Goal: Task Accomplishment & Management: Manage account settings

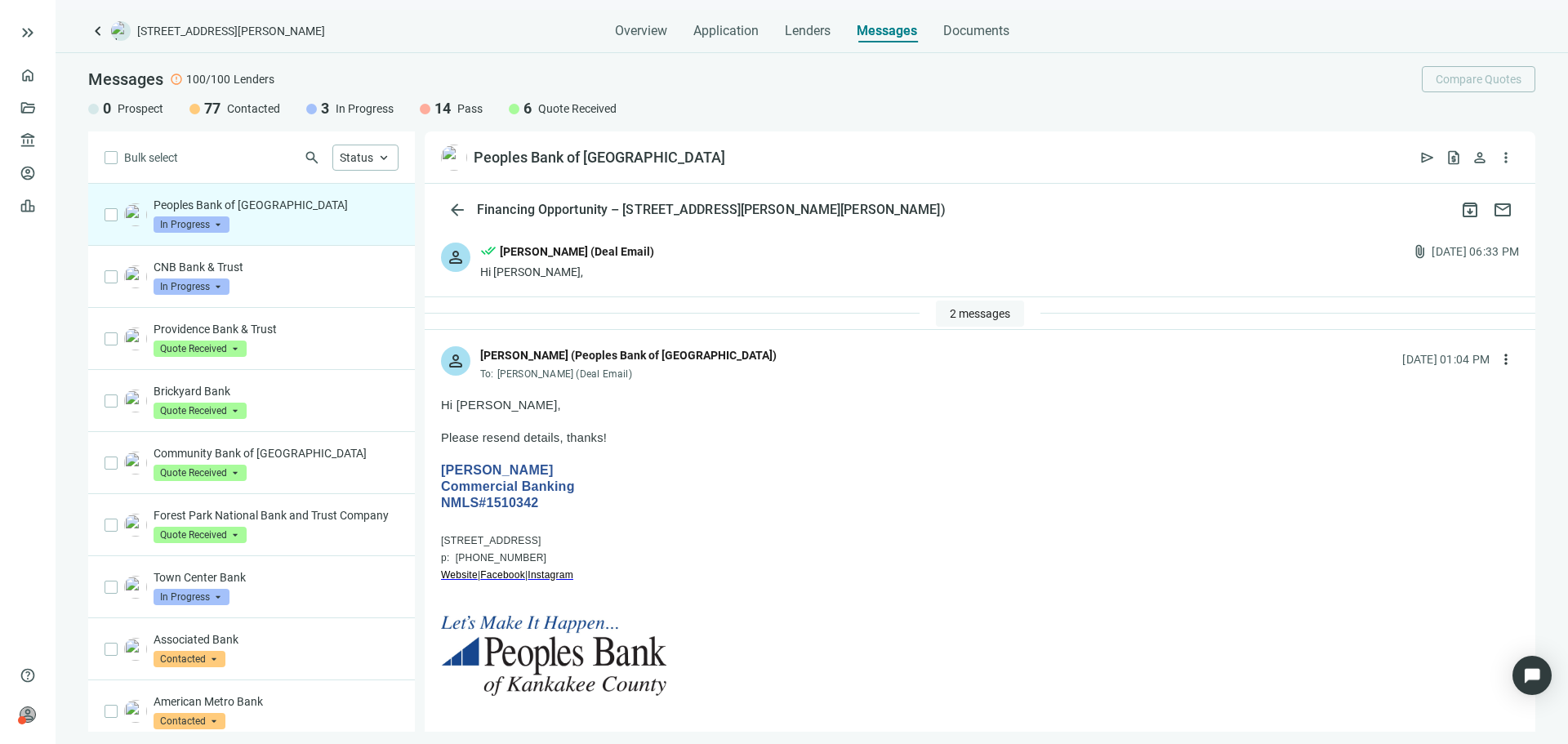
click at [970, 313] on span "2 messages" at bounding box center [980, 314] width 61 height 13
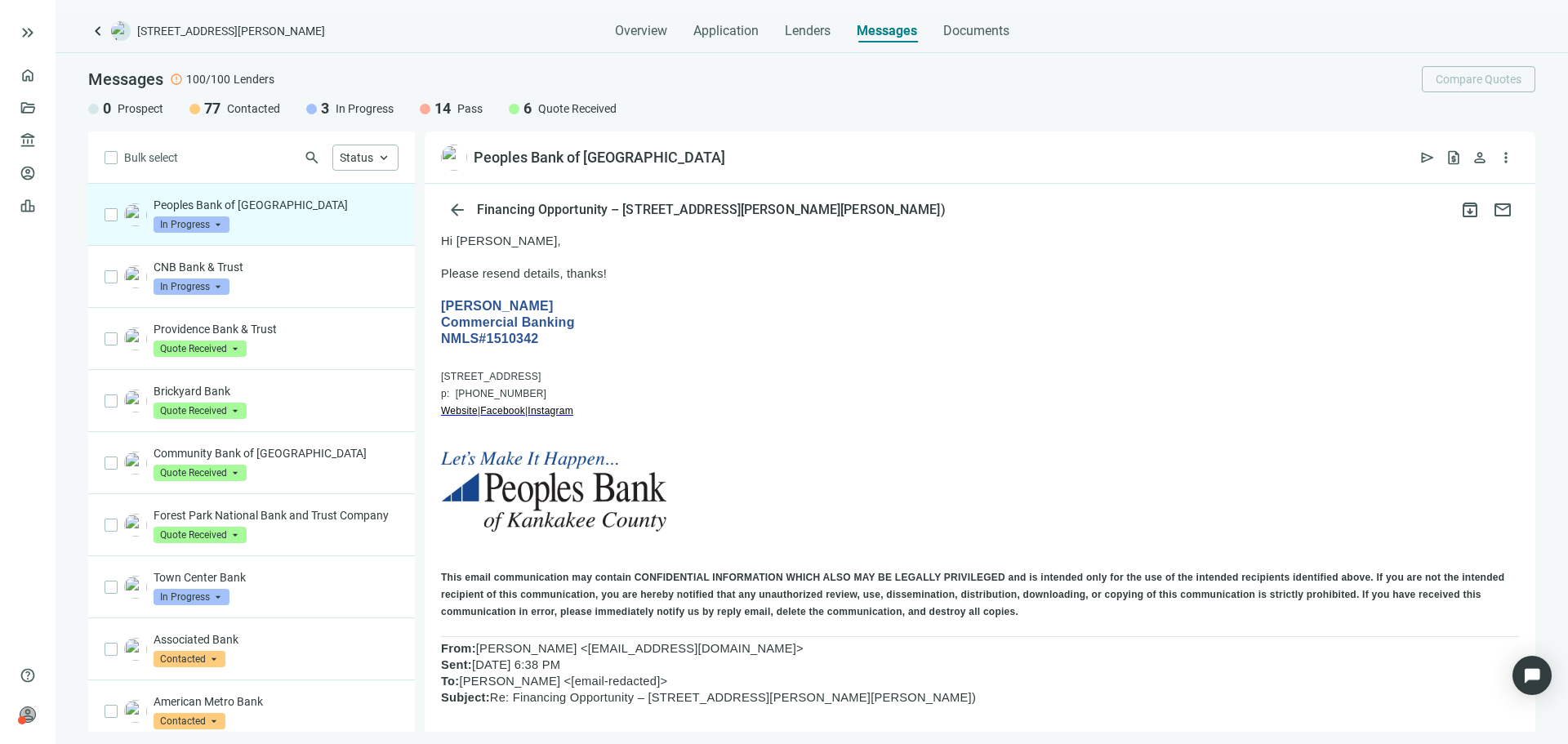
scroll to position [245, 0]
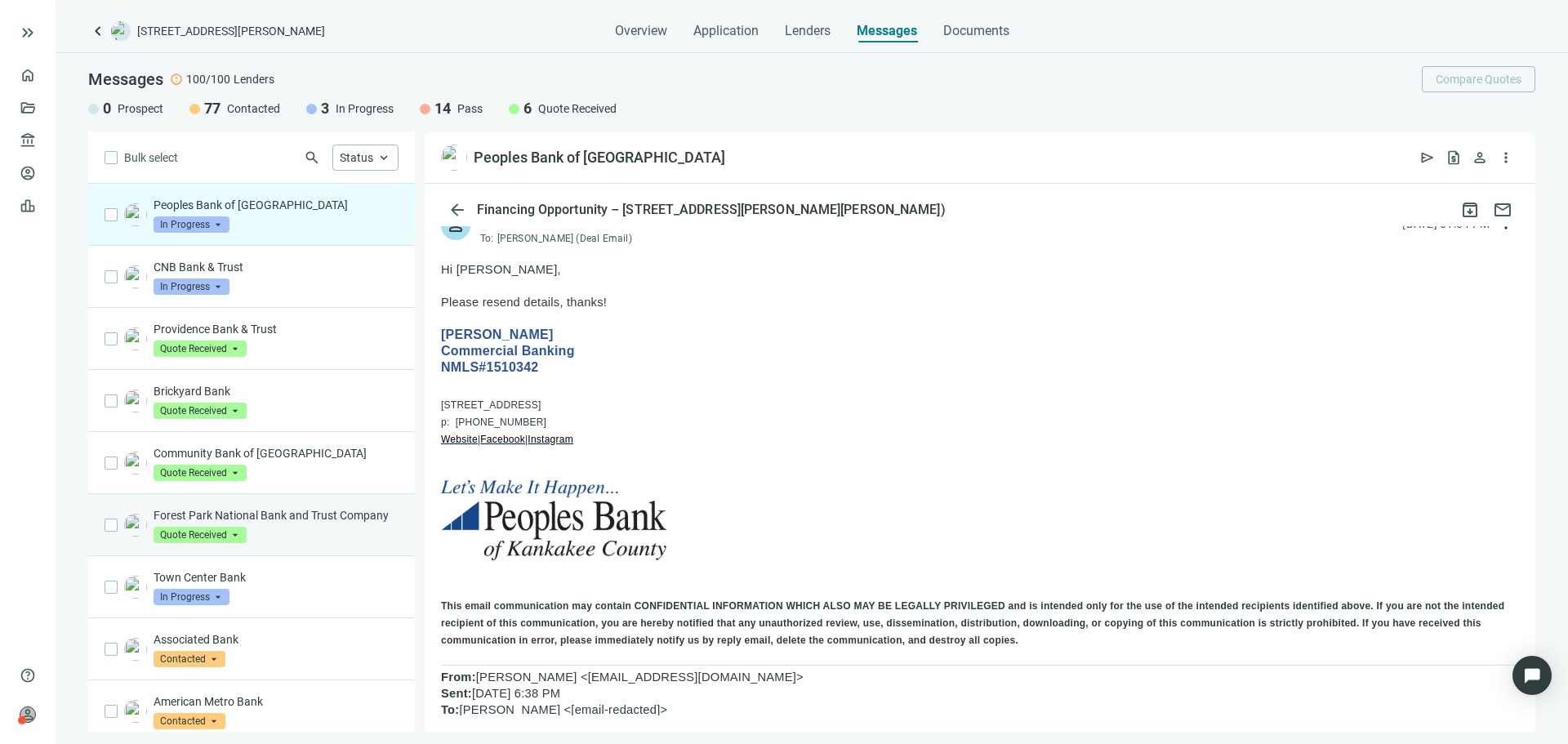
click at [307, 524] on p "Forest Park National Bank and Trust Company" at bounding box center [275, 515] width 245 height 16
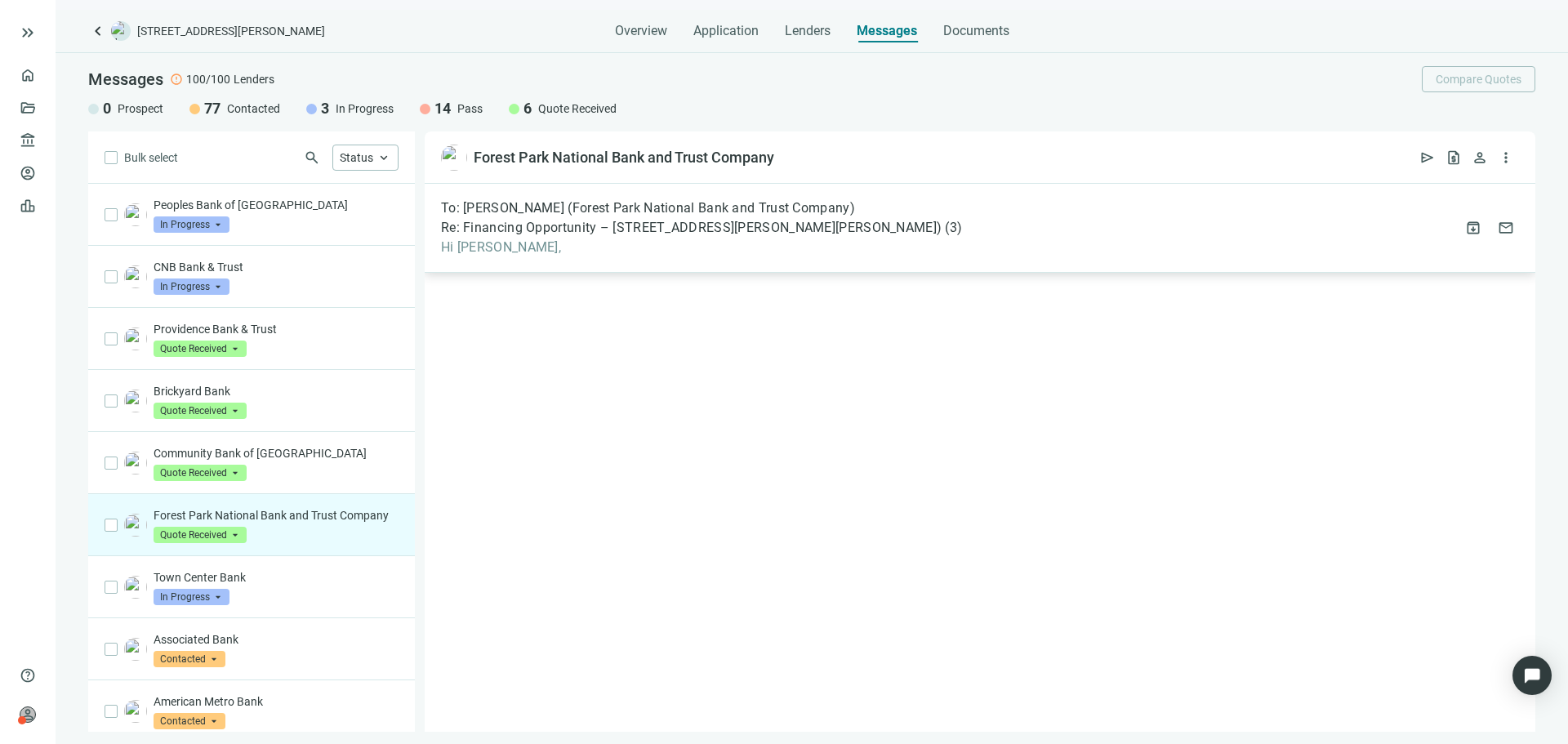
click at [582, 247] on span "Hi [PERSON_NAME]," at bounding box center [702, 247] width 521 height 16
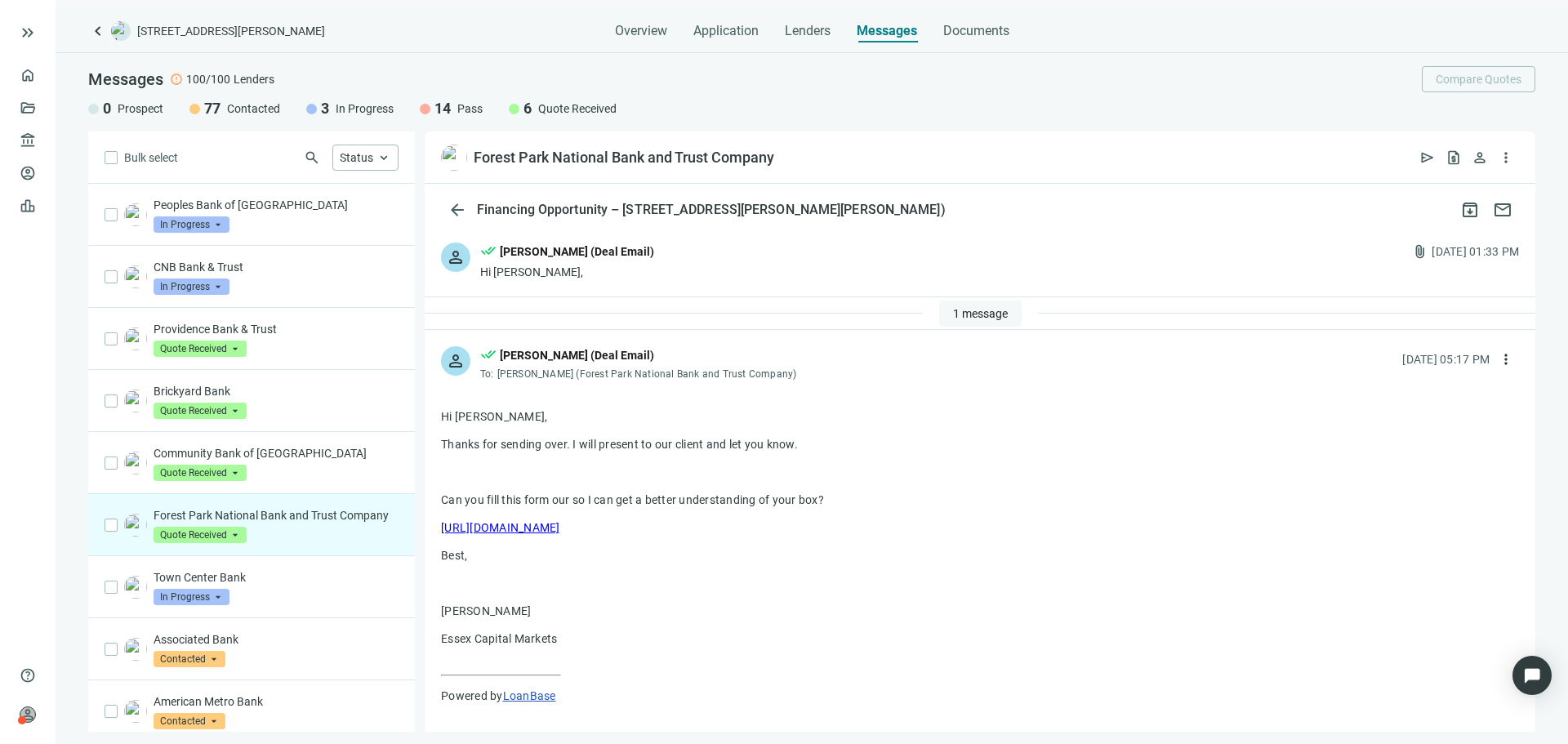
click at [959, 315] on span "1 message" at bounding box center [980, 314] width 55 height 13
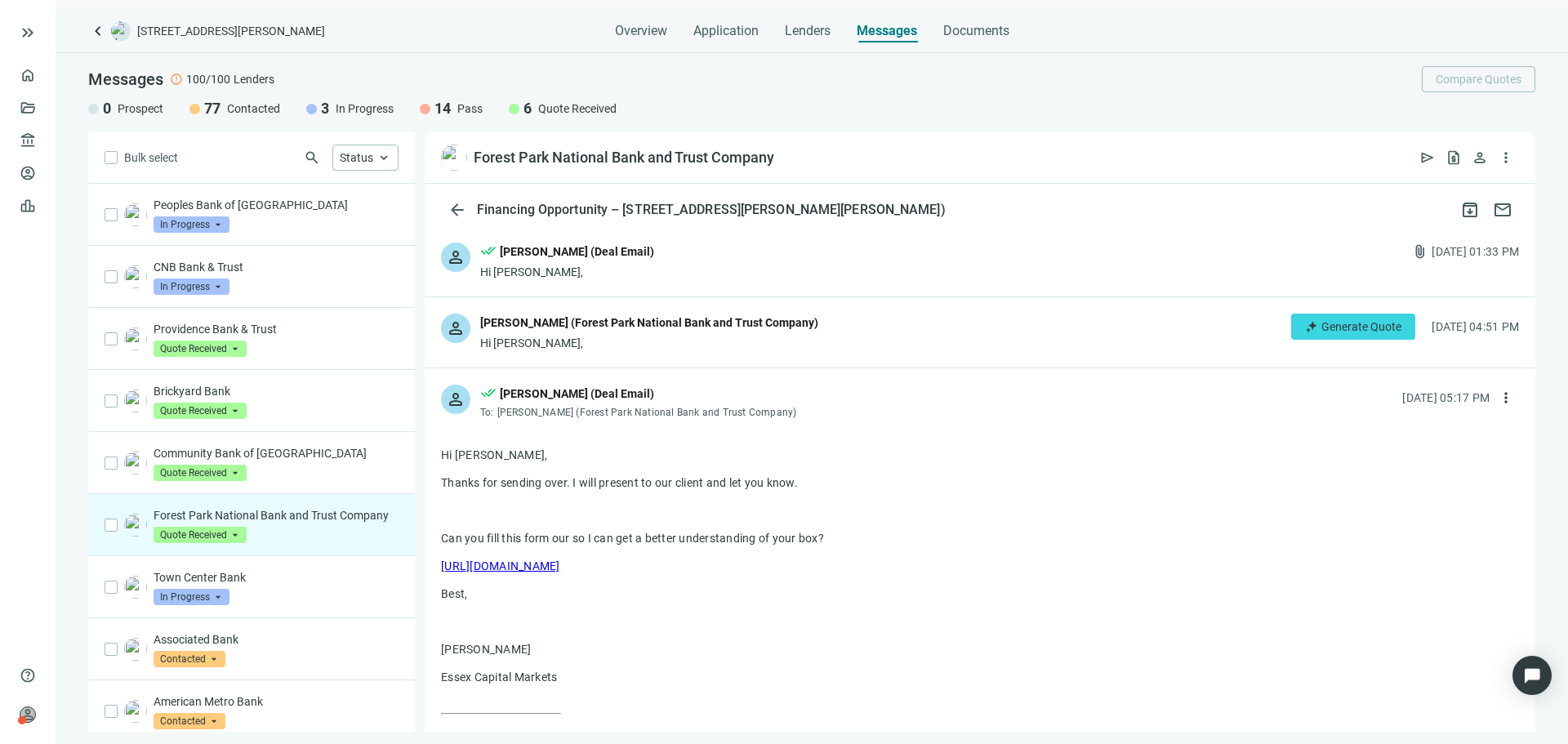
click at [685, 349] on div "Hi [PERSON_NAME]," at bounding box center [649, 343] width 339 height 16
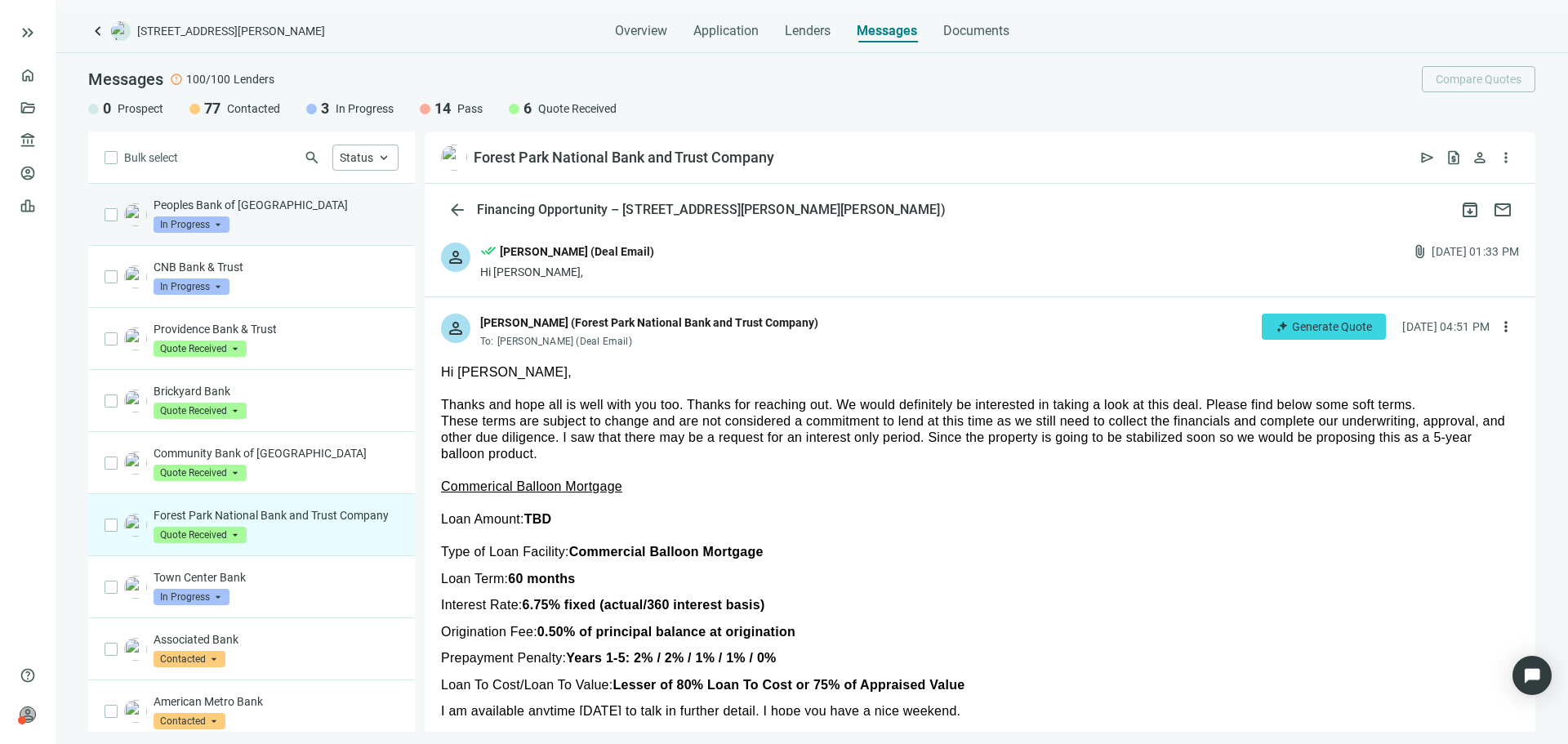
click at [266, 229] on div "Peoples Bank of Kankakee County In Progress arrow_drop_down" at bounding box center [275, 215] width 245 height 36
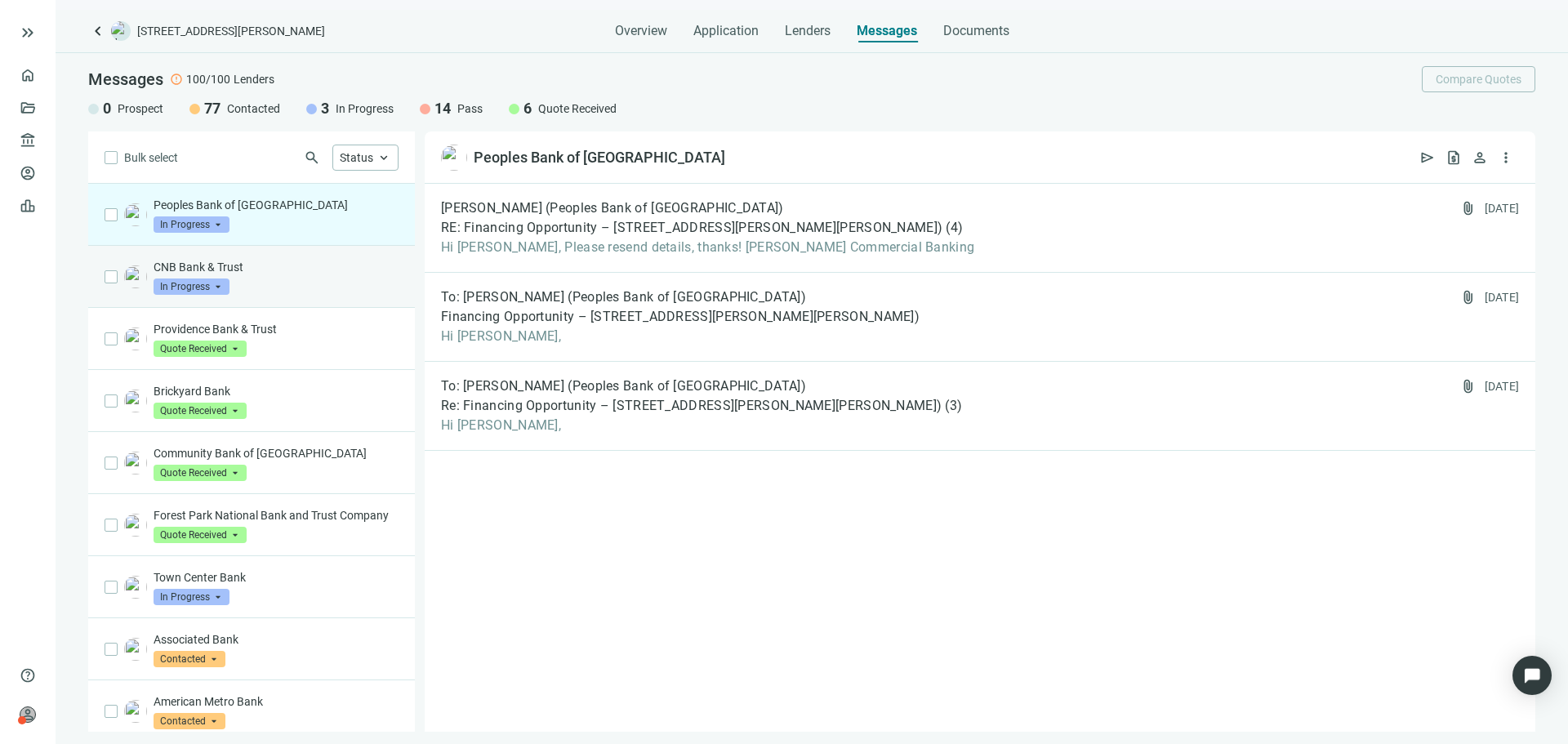
click at [284, 284] on div "CNB Bank & Trust In Progress arrow_drop_down" at bounding box center [275, 277] width 245 height 36
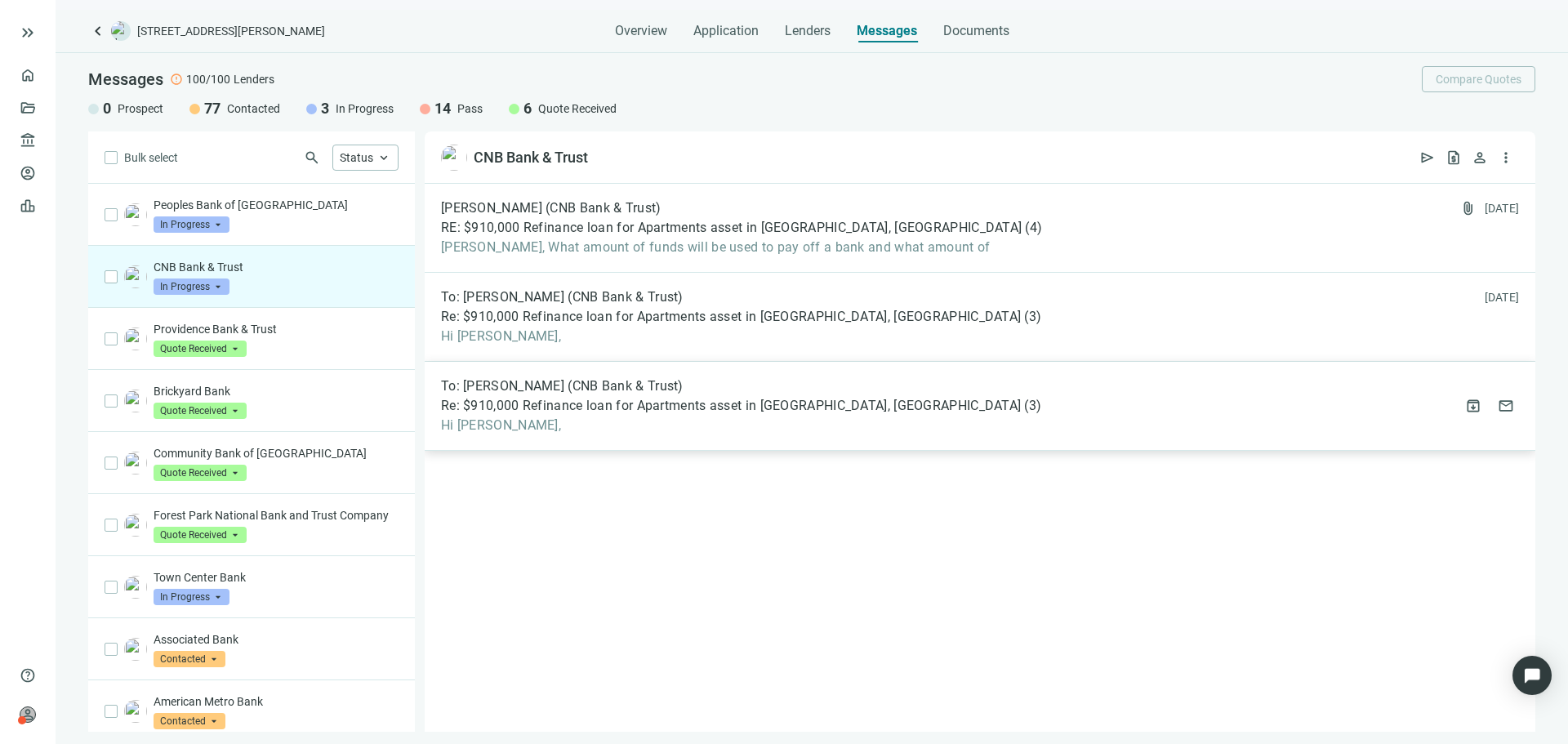
click at [765, 417] on span "Hi [PERSON_NAME]," at bounding box center [741, 425] width 600 height 16
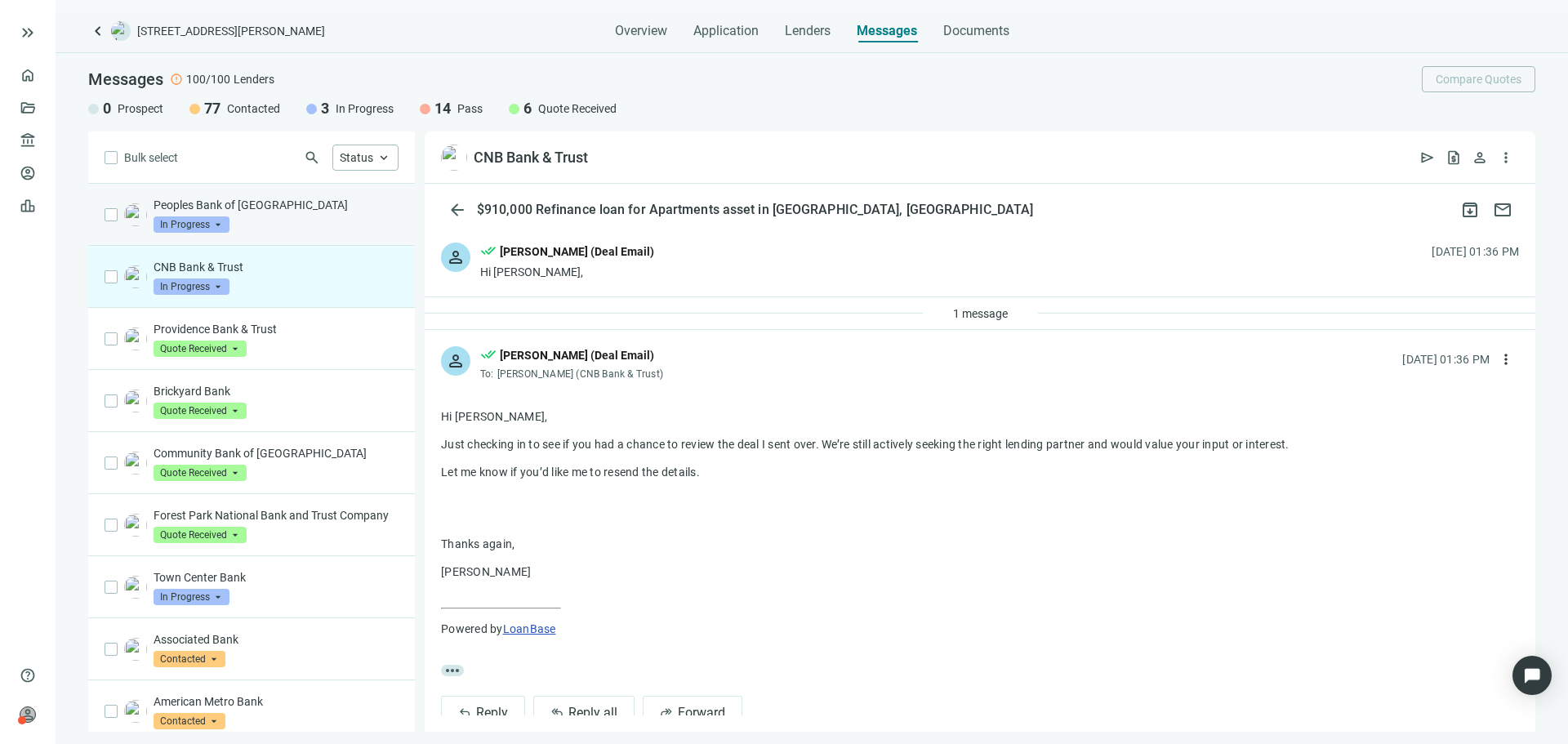
click at [290, 221] on div "Peoples Bank of Kankakee County In Progress arrow_drop_down" at bounding box center [275, 215] width 245 height 36
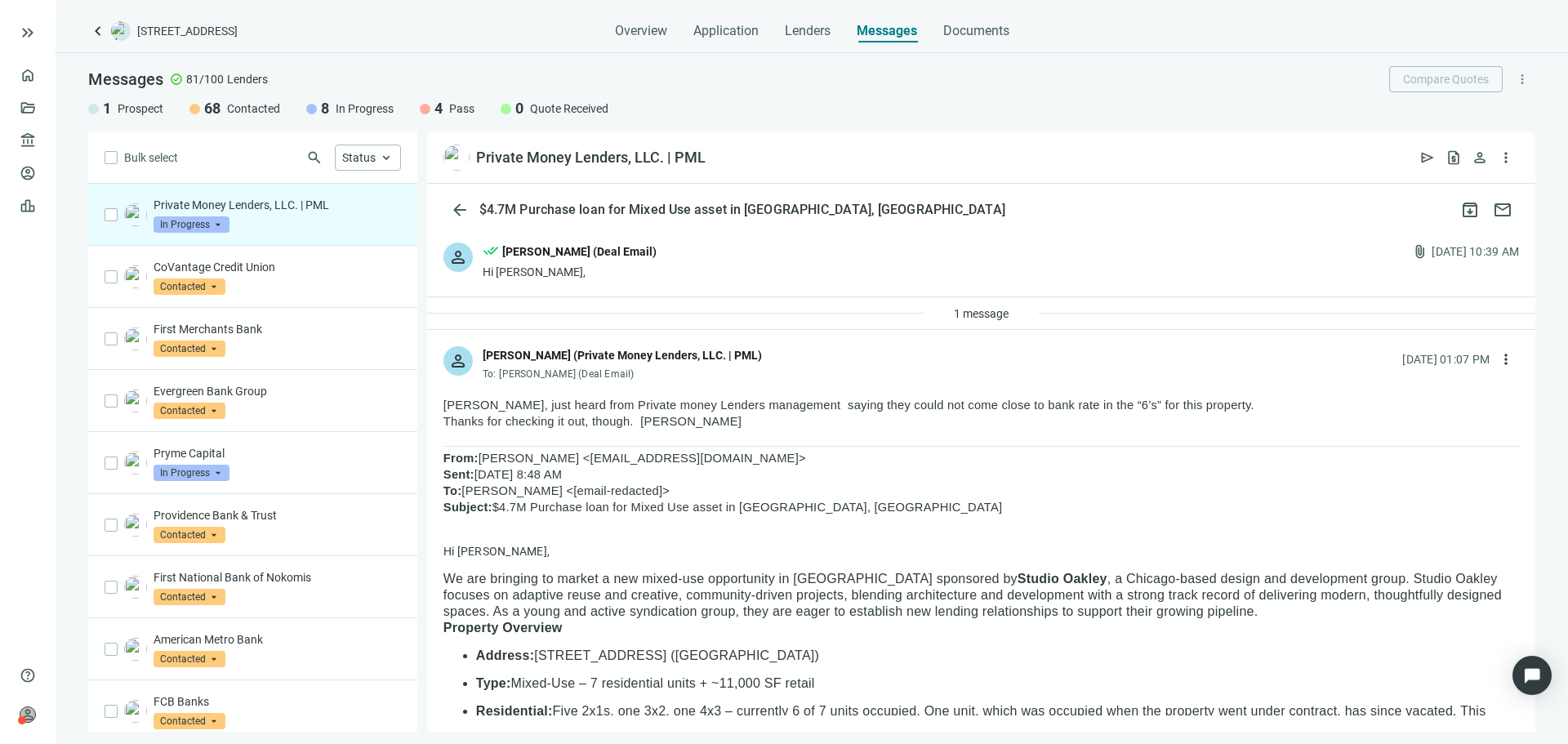
click at [217, 222] on span "In Progress" at bounding box center [191, 225] width 76 height 16
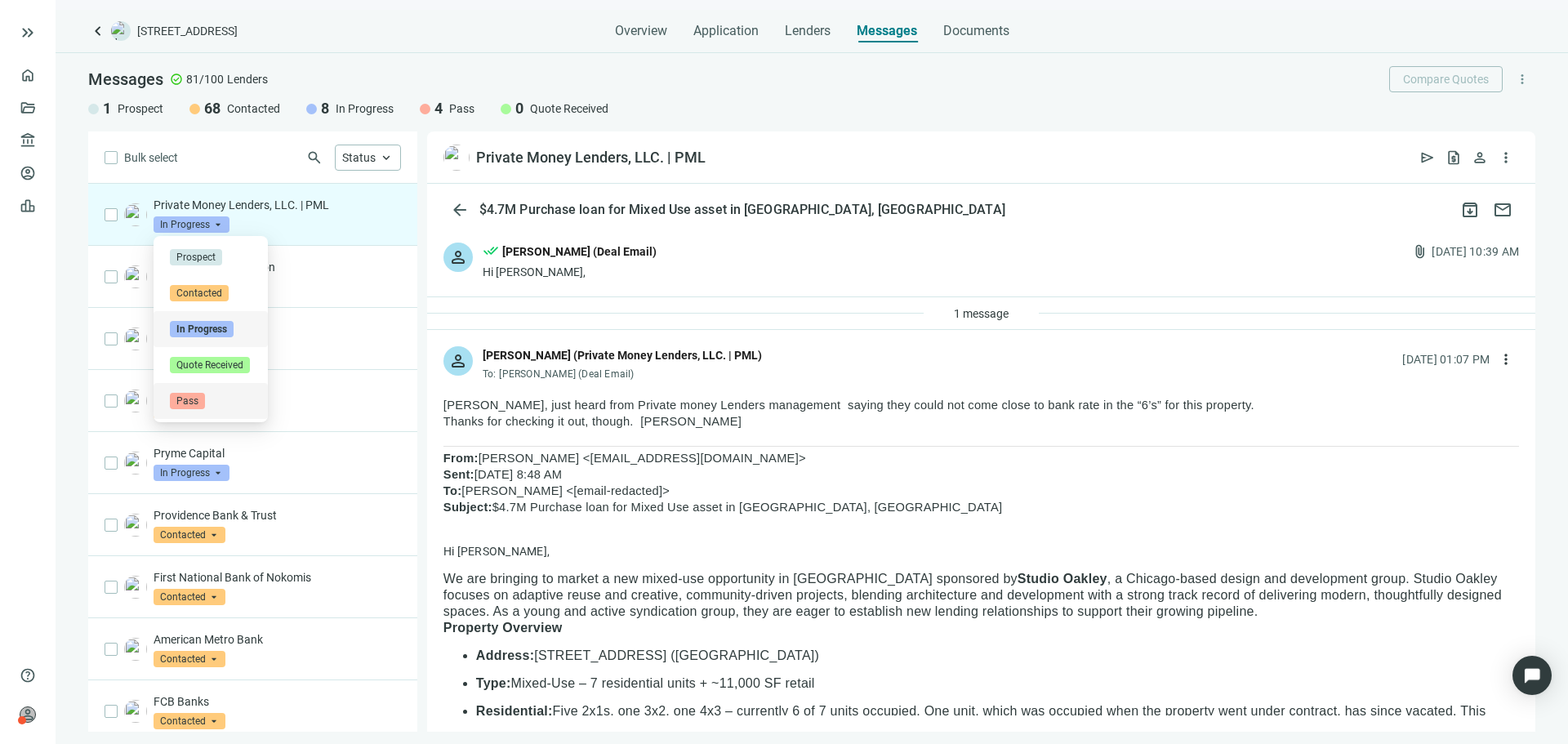
click at [234, 402] on div "Pass" at bounding box center [211, 401] width 82 height 16
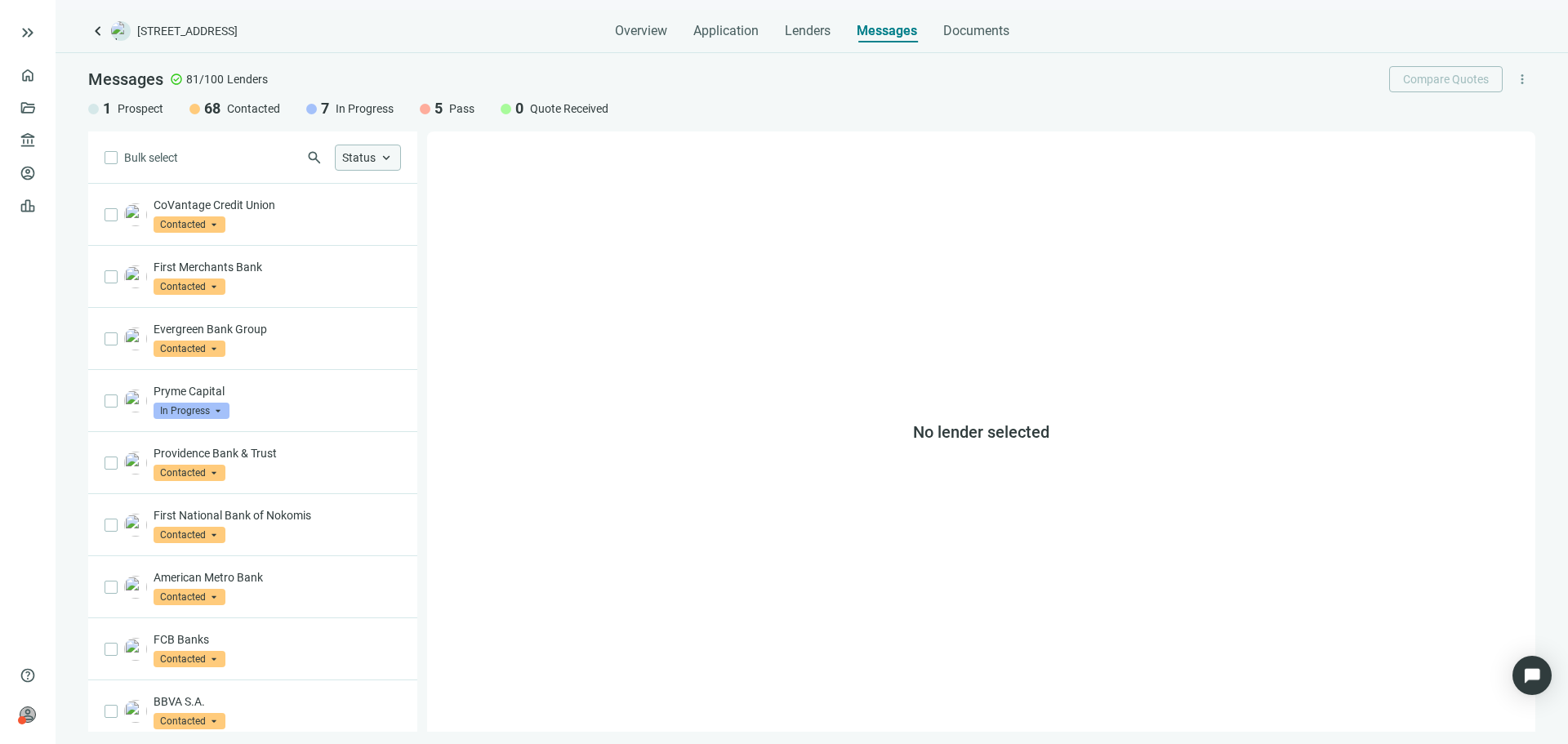
click at [353, 164] on span "Status" at bounding box center [358, 157] width 34 height 15
click at [358, 250] on span "In Progress Only" at bounding box center [395, 250] width 80 height 18
click at [566, 248] on span "Only" at bounding box center [572, 250] width 24 height 13
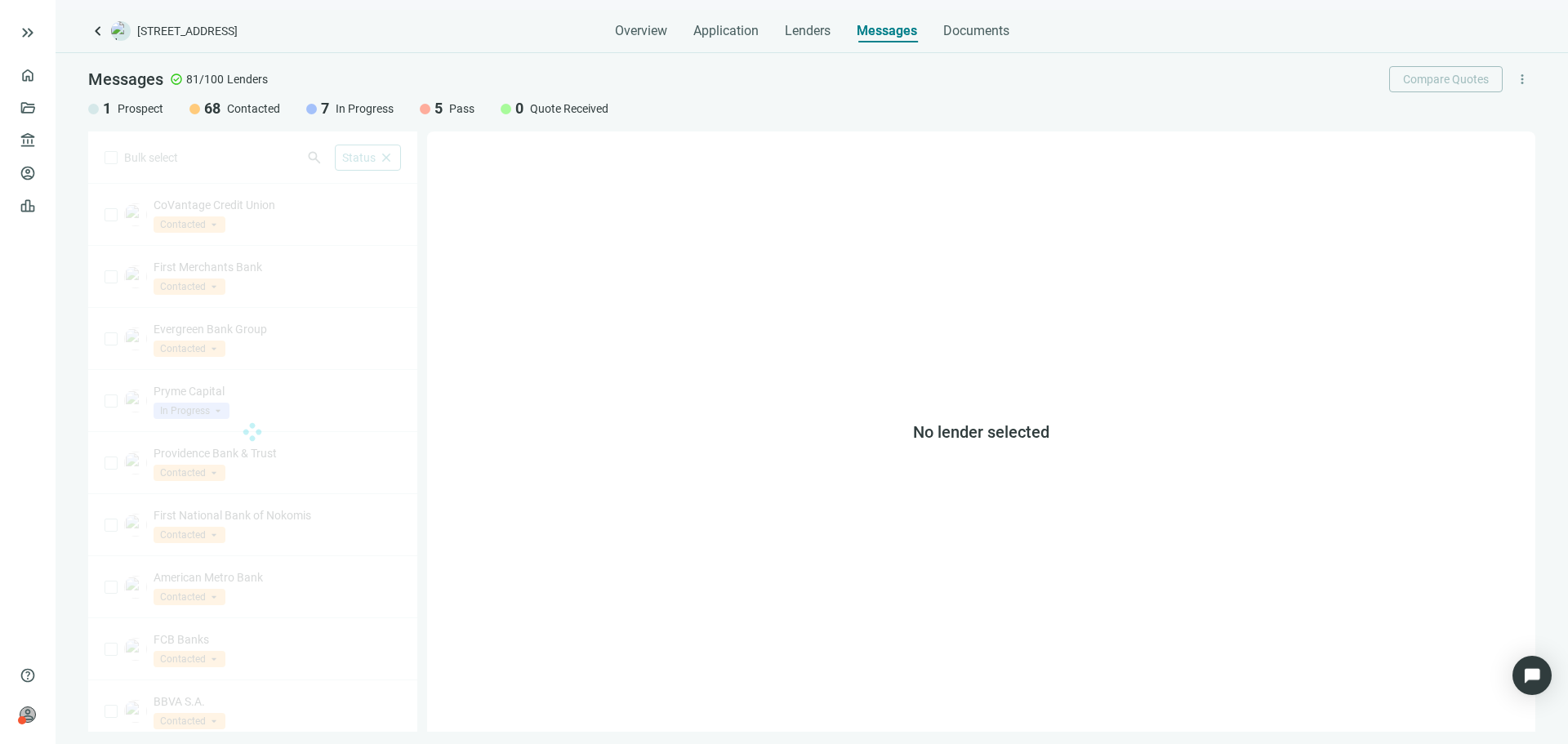
click at [662, 246] on div "No lender selected" at bounding box center [981, 431] width 1108 height 600
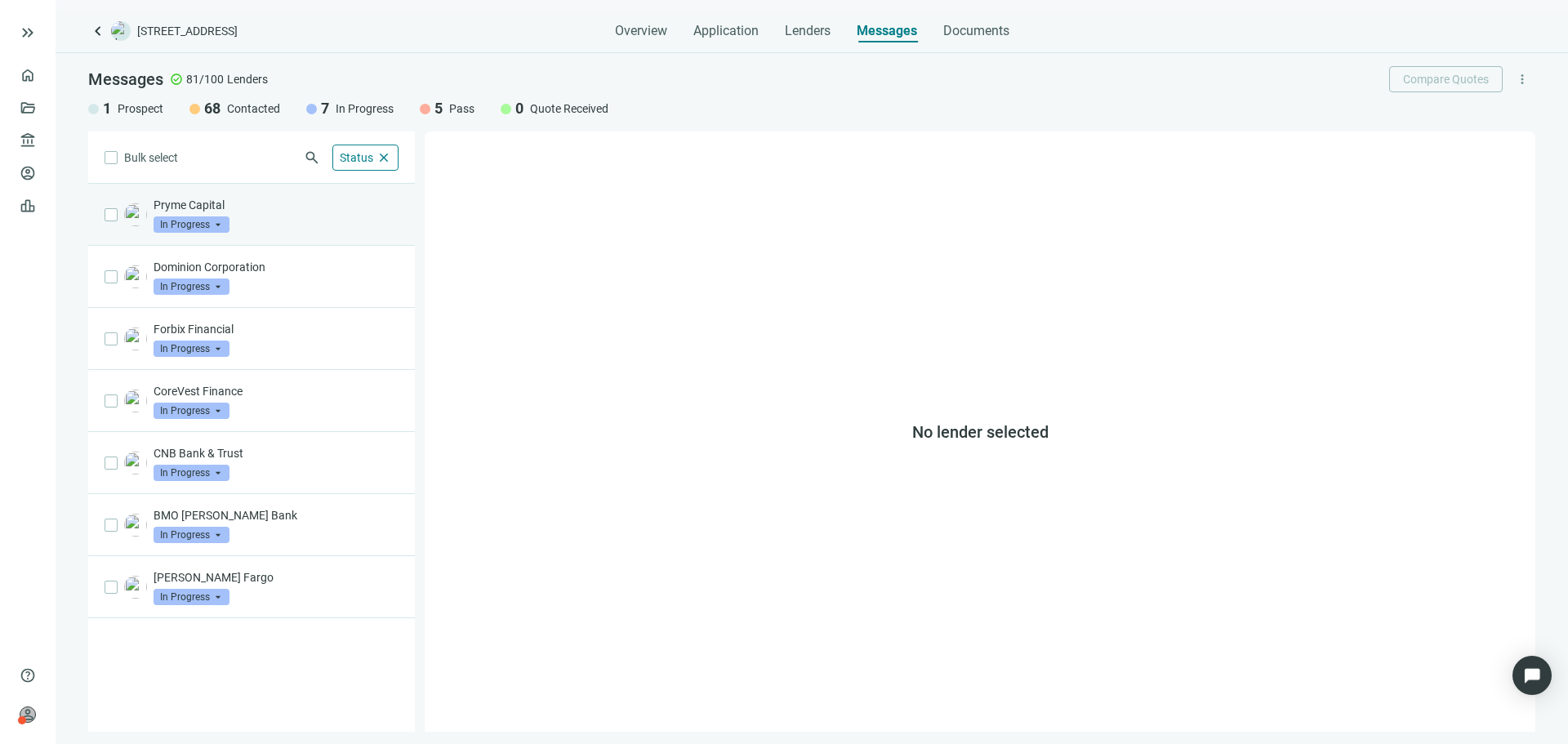
click at [342, 226] on div "Pryme Capital In Progress arrow_drop_down" at bounding box center [275, 215] width 245 height 36
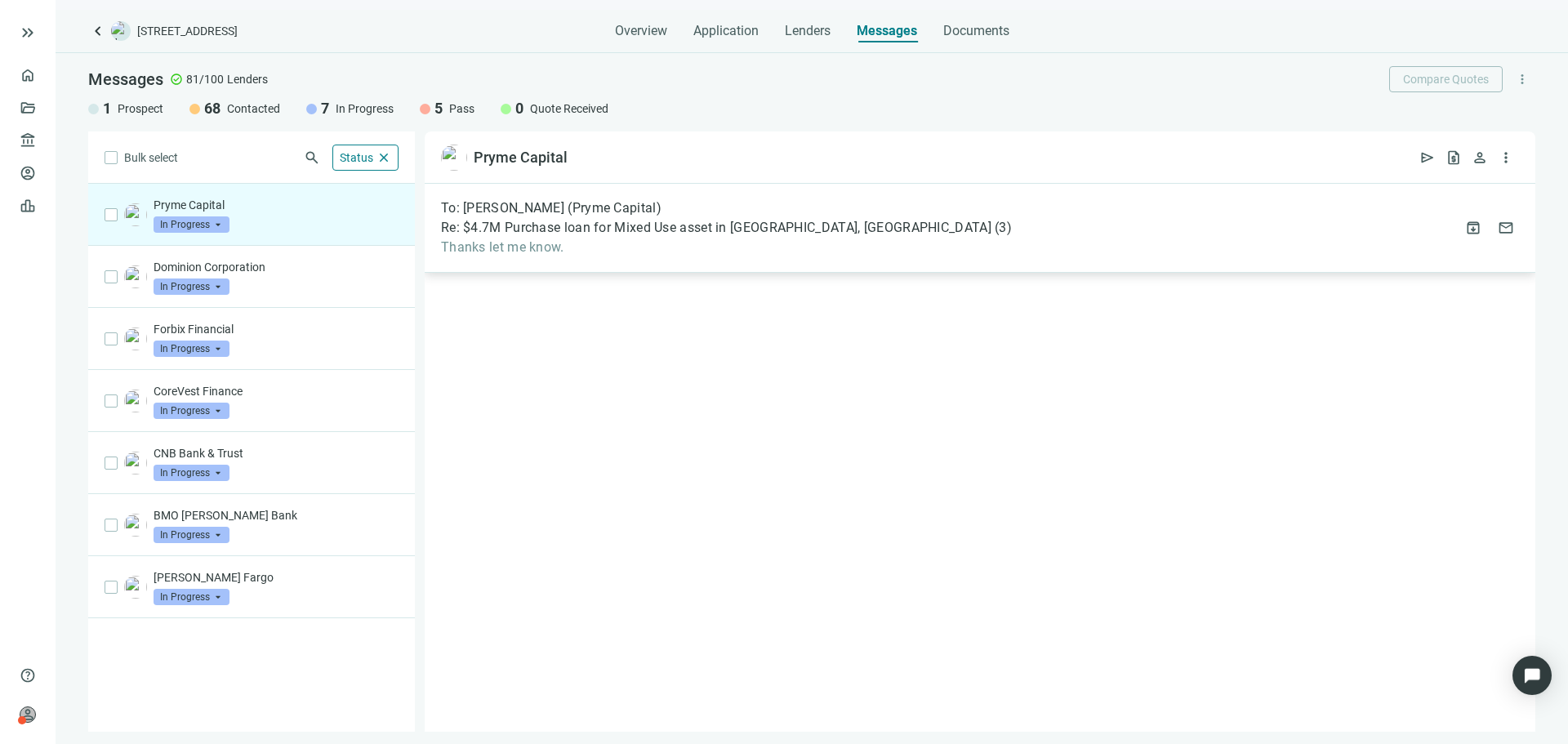
click at [531, 244] on span "Thanks let me know." at bounding box center [726, 247] width 570 height 16
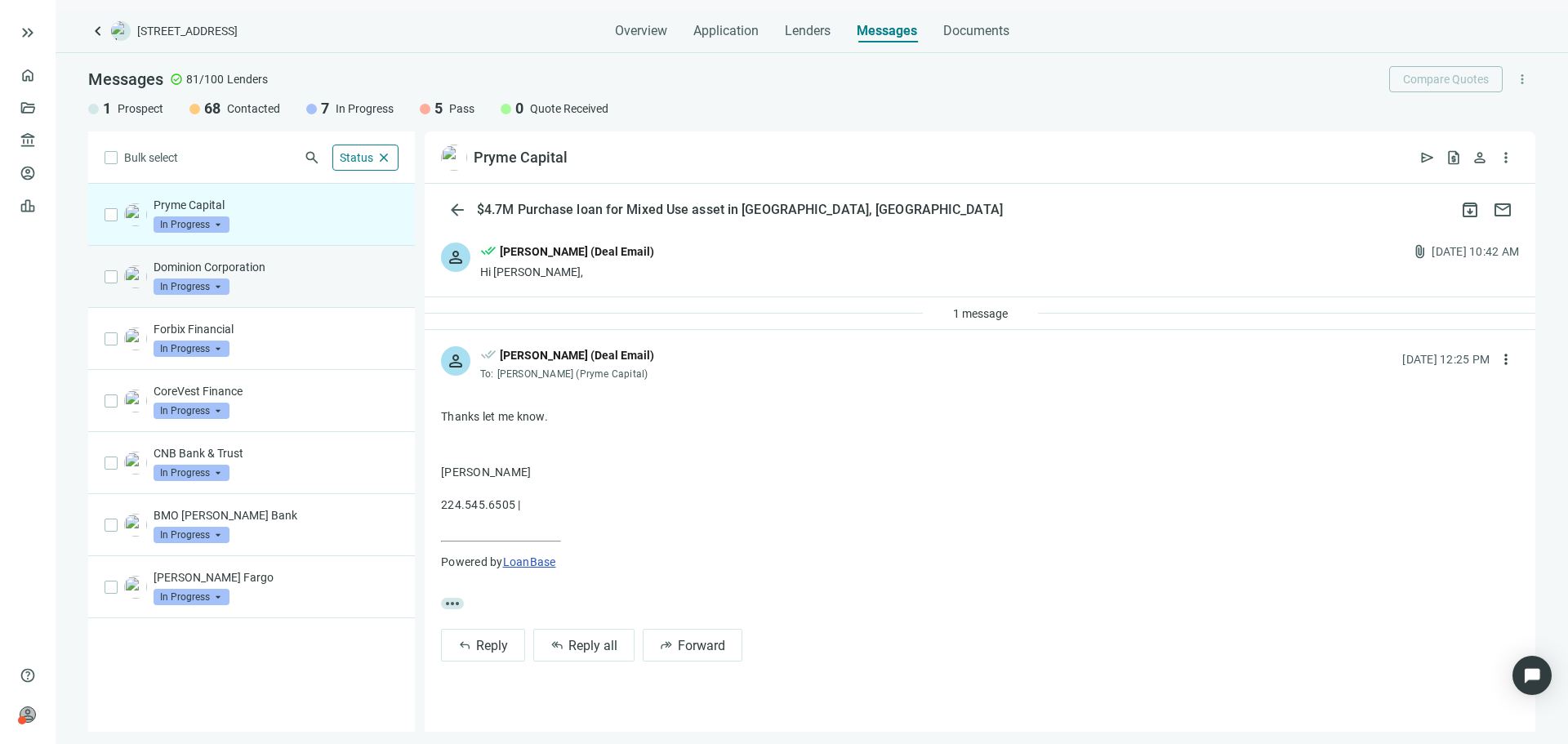
click at [318, 288] on div "Dominion Corporation In Progress arrow_drop_down" at bounding box center [275, 277] width 245 height 36
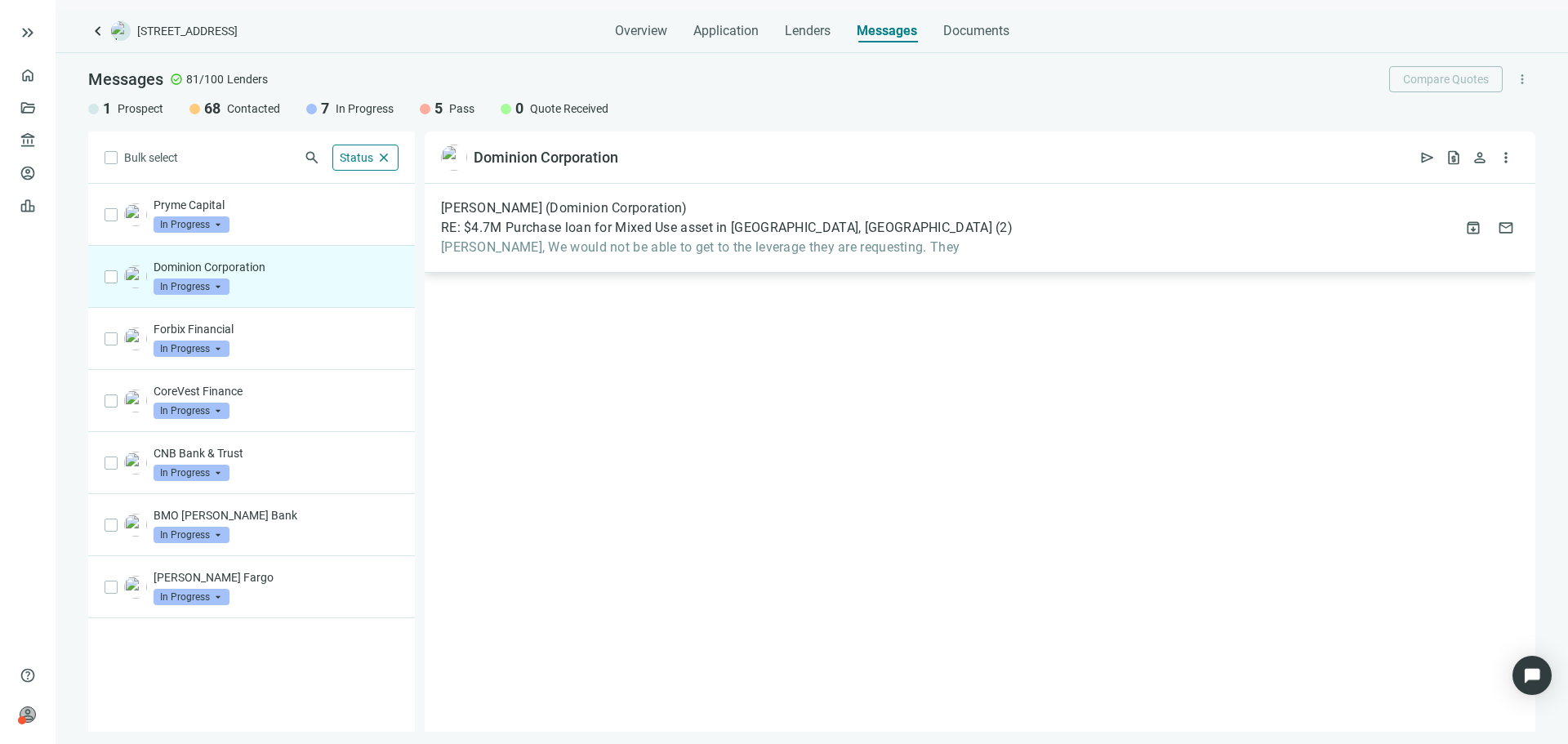
click at [625, 252] on span "Asher, We would not be able to get to the leverage they are requesting. They" at bounding box center [726, 247] width 571 height 16
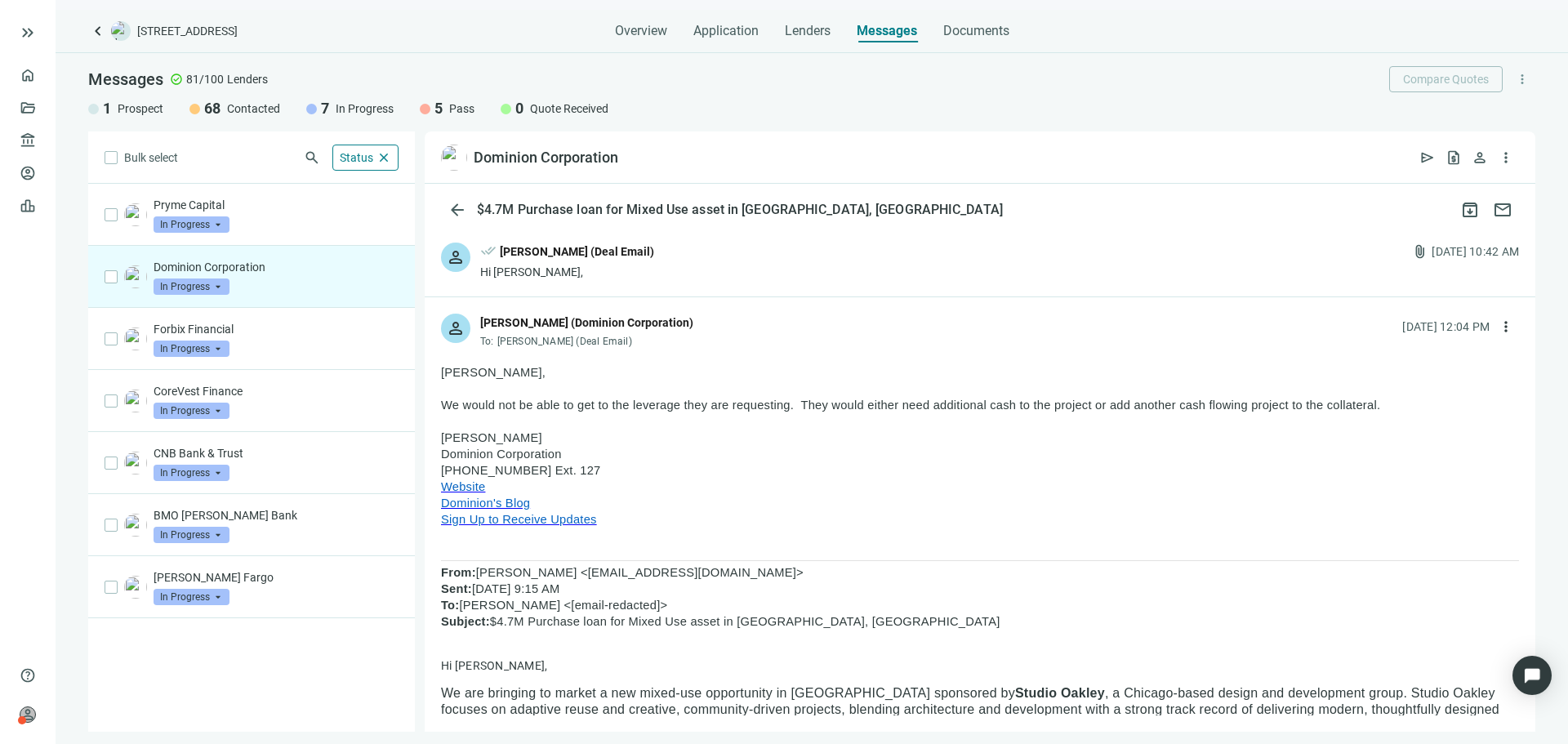
click at [230, 291] on div "Dominion Corporation In Progress arrow_drop_down" at bounding box center [275, 277] width 245 height 36
click at [206, 289] on span "In Progress" at bounding box center [191, 287] width 76 height 16
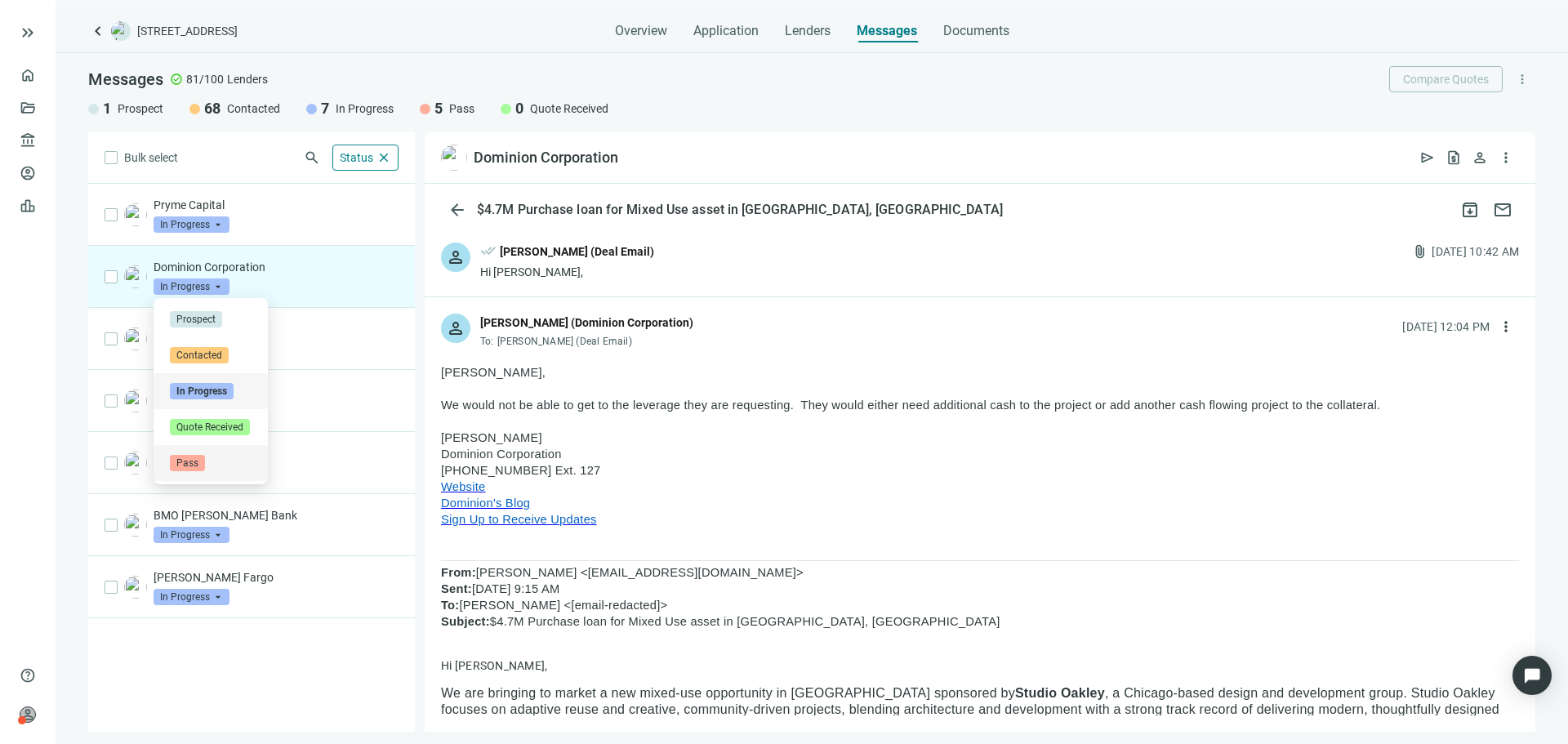
click at [202, 451] on div "Pass" at bounding box center [210, 463] width 114 height 36
